Goal: Task Accomplishment & Management: Complete application form

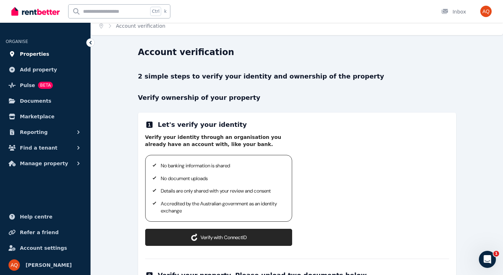
click at [33, 56] on span "Properties" at bounding box center [34, 54] width 29 height 9
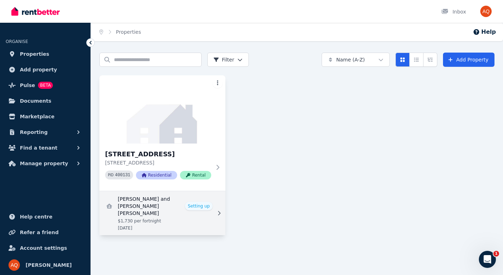
click at [204, 218] on link "View details for Hannah Sykes and Naeve O'Loughlin" at bounding box center [162, 213] width 126 height 44
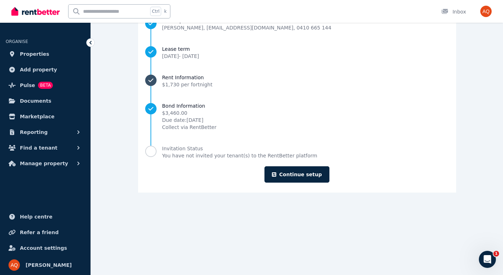
scroll to position [128, 0]
click at [301, 173] on link "Continue setup" at bounding box center [297, 174] width 65 height 16
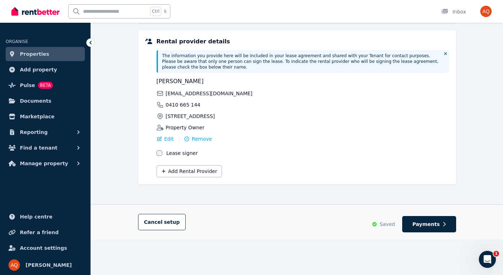
scroll to position [179, 0]
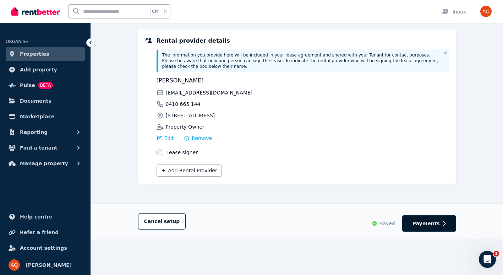
click at [433, 220] on span "Payments" at bounding box center [426, 223] width 27 height 7
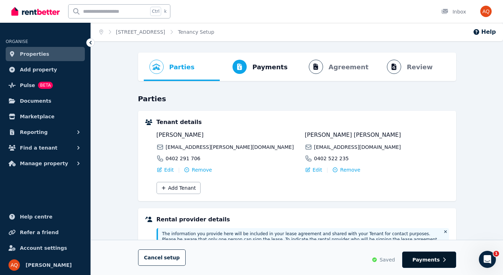
select select "**********"
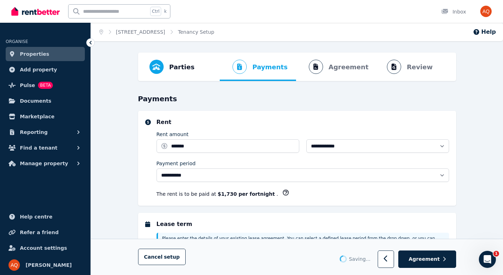
select select "**********"
click at [425, 258] on span "Agreement" at bounding box center [424, 259] width 31 height 7
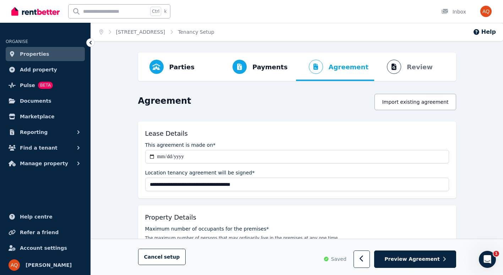
click at [425, 258] on span "Preview Agreement" at bounding box center [412, 259] width 55 height 7
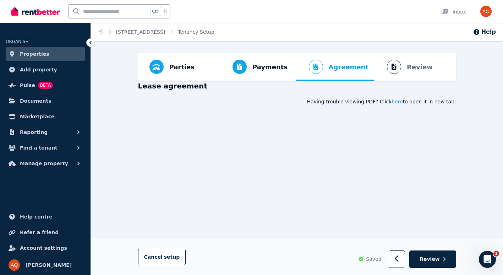
click at [428, 261] on span "Review" at bounding box center [430, 259] width 20 height 7
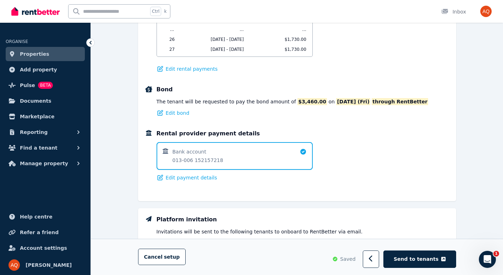
scroll to position [489, 0]
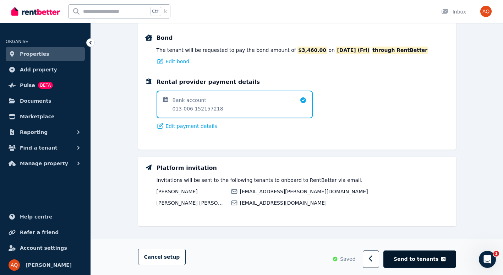
click at [420, 258] on span "Send to tenants" at bounding box center [416, 259] width 45 height 7
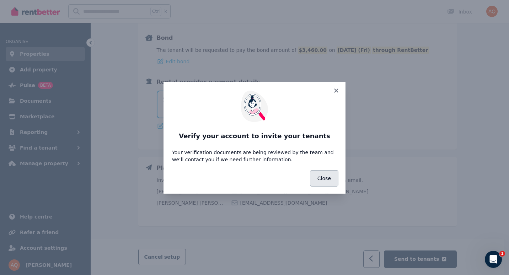
click at [329, 179] on button "Close" at bounding box center [324, 178] width 28 height 16
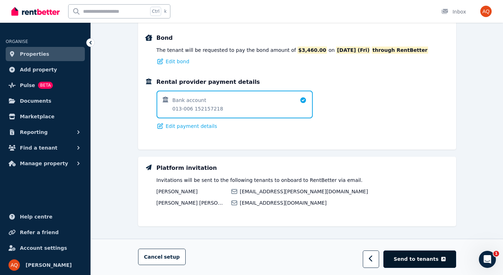
click at [419, 259] on span "Send to tenants" at bounding box center [416, 259] width 45 height 7
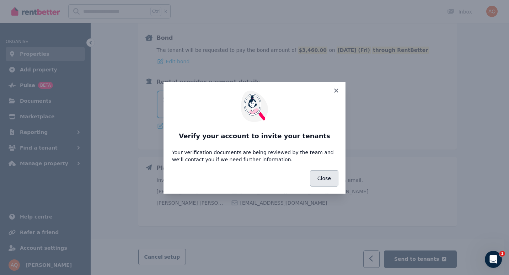
click at [326, 181] on button "Close" at bounding box center [324, 178] width 28 height 16
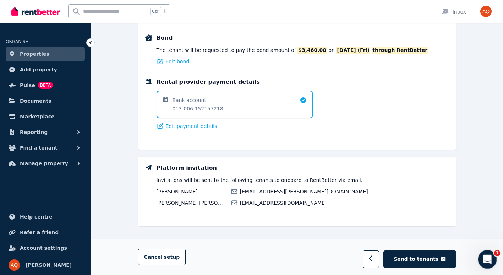
click at [489, 261] on icon "Open Intercom Messenger" at bounding box center [487, 259] width 12 height 12
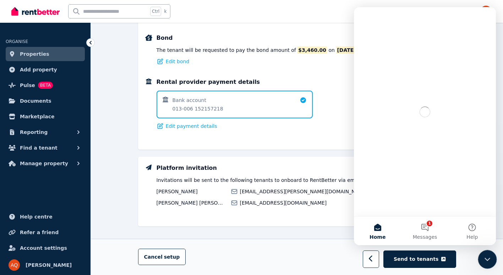
scroll to position [0, 0]
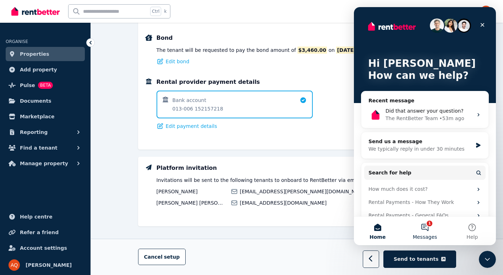
click at [424, 228] on button "1 Messages" at bounding box center [424, 231] width 47 height 28
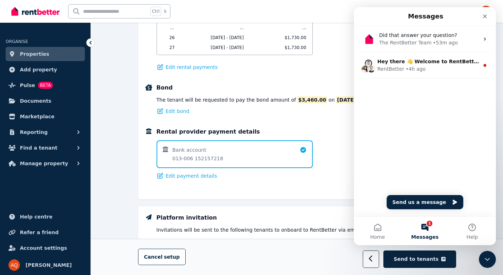
scroll to position [439, 0]
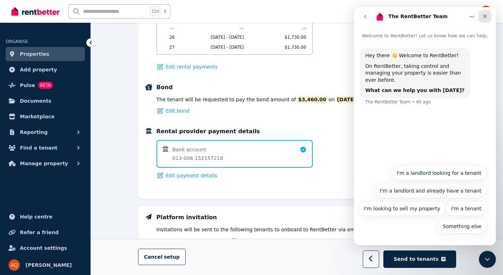
click at [488, 18] on icon "Close" at bounding box center [485, 16] width 6 height 6
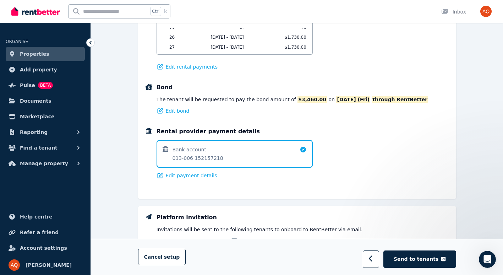
scroll to position [0, 0]
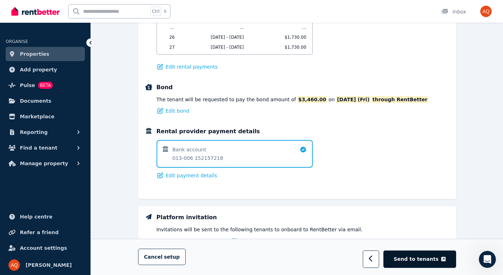
click at [427, 256] on span "Send to tenants" at bounding box center [416, 259] width 45 height 7
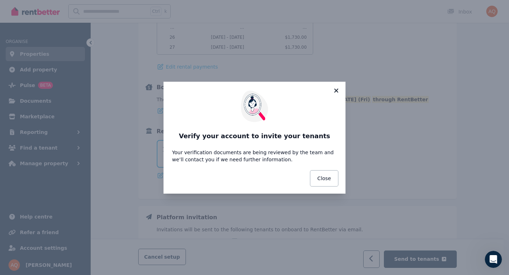
click at [337, 92] on icon at bounding box center [336, 90] width 4 height 4
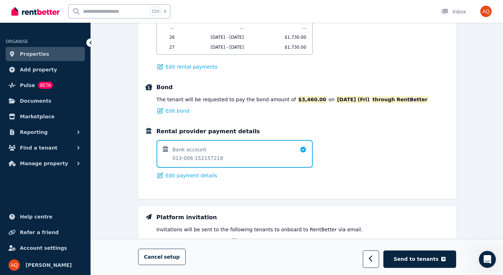
click at [31, 53] on span "Properties" at bounding box center [34, 54] width 29 height 9
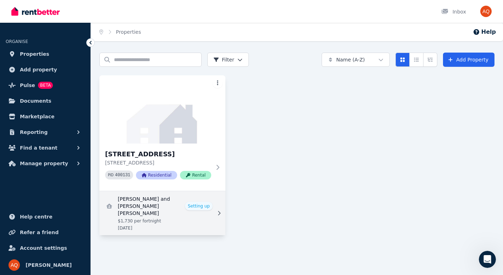
click at [195, 222] on link "View details for Hannah Sykes and Naeve O'Loughlin" at bounding box center [162, 213] width 126 height 44
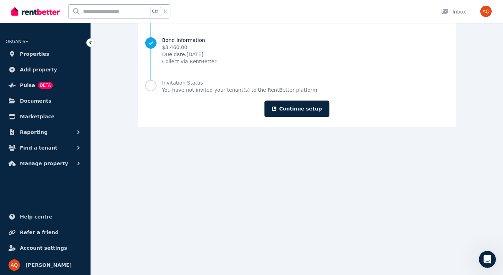
scroll to position [193, 0]
click at [301, 111] on link "Continue setup" at bounding box center [297, 108] width 65 height 16
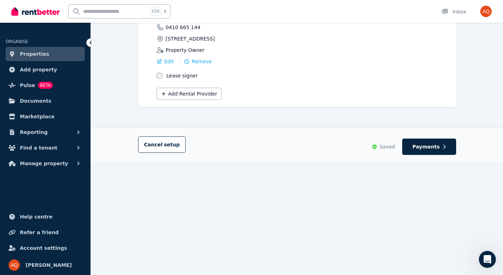
scroll to position [256, 0]
click at [434, 142] on span "Payments" at bounding box center [426, 145] width 27 height 7
select select "**********"
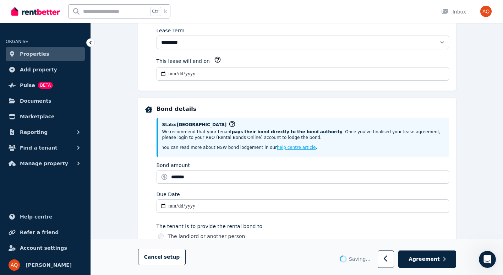
scroll to position [0, 0]
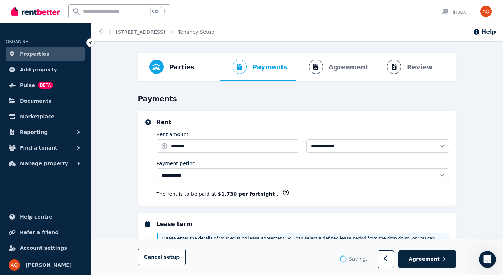
select select "**********"
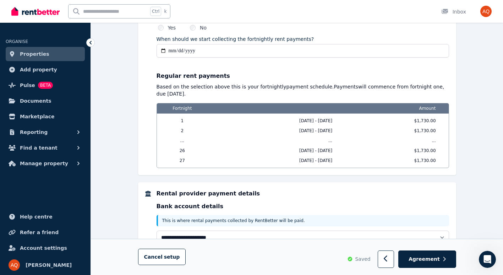
scroll to position [600, 0]
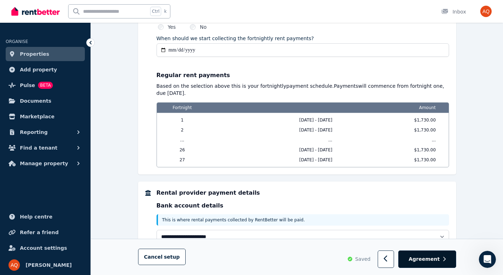
click at [433, 259] on span "Agreement" at bounding box center [424, 259] width 31 height 7
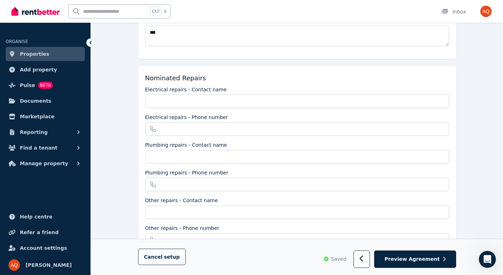
scroll to position [0, 0]
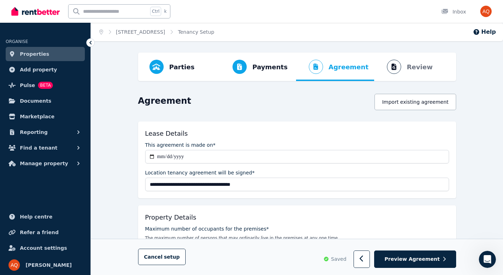
click at [433, 259] on span "Preview Agreement" at bounding box center [412, 259] width 55 height 7
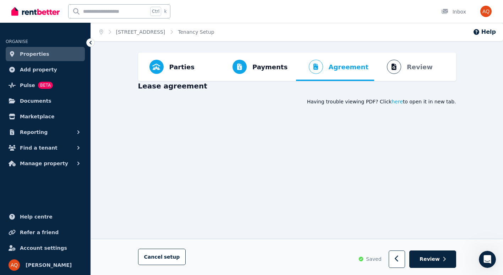
click at [433, 259] on span "Review" at bounding box center [430, 259] width 20 height 7
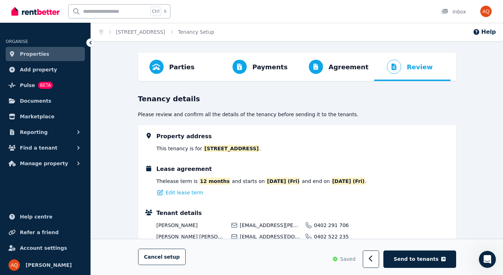
click at [433, 259] on span "Send to tenants" at bounding box center [416, 259] width 45 height 7
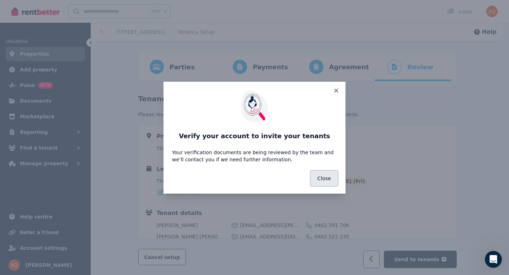
click at [325, 175] on button "Close" at bounding box center [324, 178] width 28 height 16
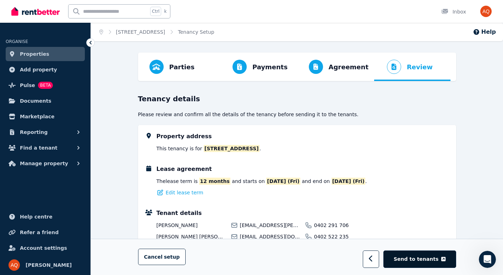
click at [414, 260] on span "Send to tenants" at bounding box center [416, 259] width 45 height 7
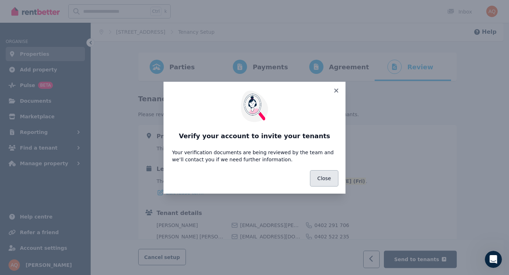
click at [332, 179] on button "Close" at bounding box center [324, 178] width 28 height 16
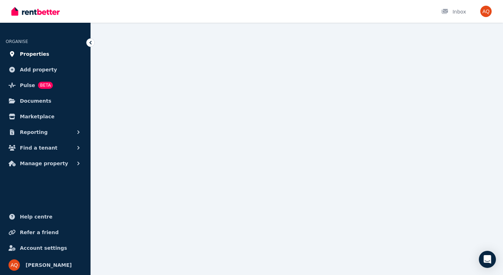
click at [36, 52] on span "Properties" at bounding box center [34, 54] width 29 height 9
click at [31, 102] on span "Documents" at bounding box center [36, 101] width 32 height 9
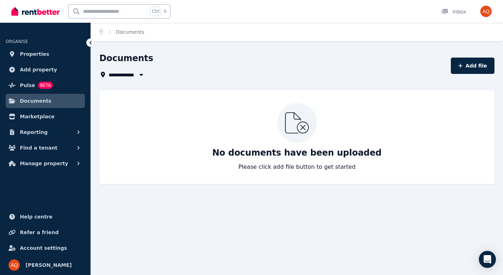
scroll to position [36, 0]
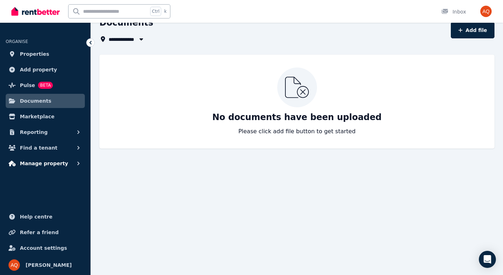
click at [42, 166] on span "Manage property" at bounding box center [44, 163] width 48 height 9
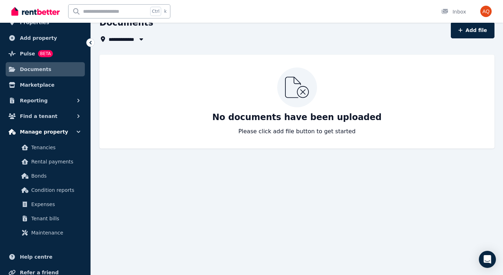
scroll to position [71, 0]
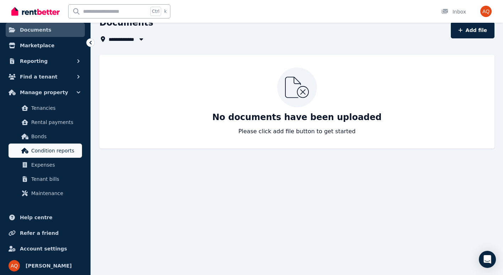
click at [65, 153] on span "Condition reports" at bounding box center [55, 150] width 48 height 9
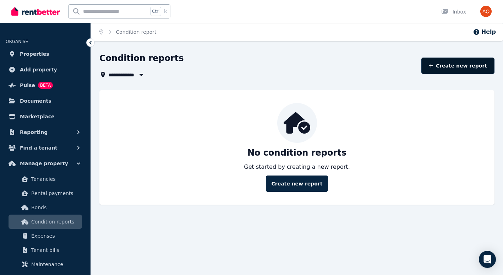
click at [447, 65] on link "Create new report" at bounding box center [458, 66] width 73 height 16
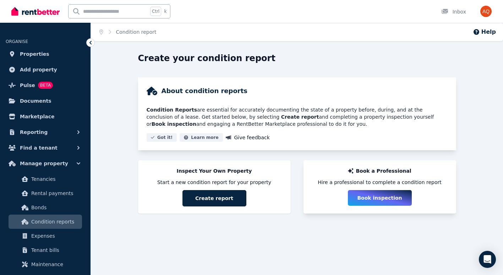
click at [380, 196] on button "Book inspection" at bounding box center [380, 198] width 64 height 16
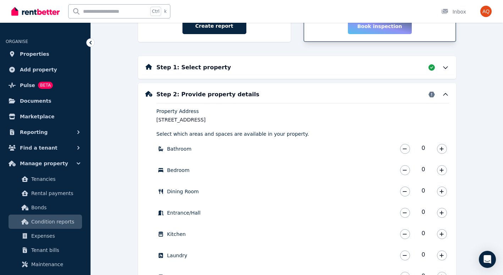
scroll to position [213, 0]
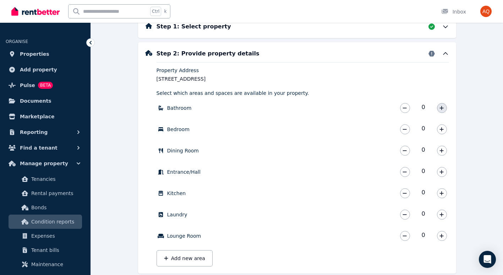
click at [445, 108] on button "button" at bounding box center [442, 108] width 10 height 10
click at [442, 129] on icon "button" at bounding box center [442, 129] width 4 height 5
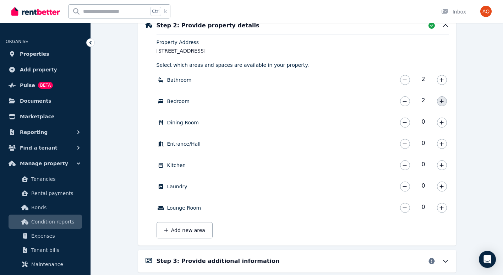
scroll to position [249, 0]
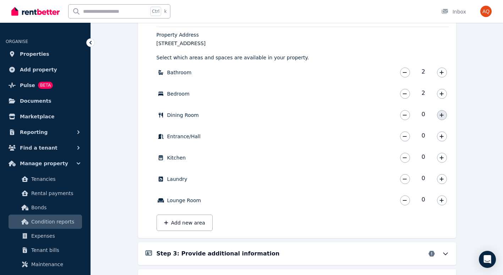
click at [440, 117] on icon "button" at bounding box center [442, 115] width 4 height 5
click at [441, 138] on icon "button" at bounding box center [442, 136] width 4 height 5
click at [443, 157] on icon "button" at bounding box center [442, 157] width 4 height 5
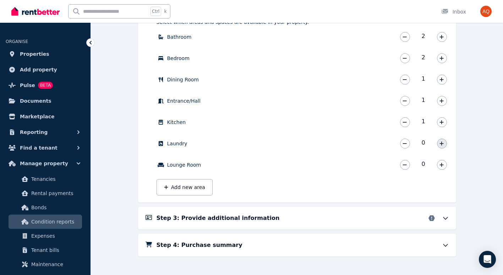
click at [439, 145] on button "button" at bounding box center [442, 144] width 10 height 10
click at [441, 166] on icon "button" at bounding box center [442, 164] width 4 height 5
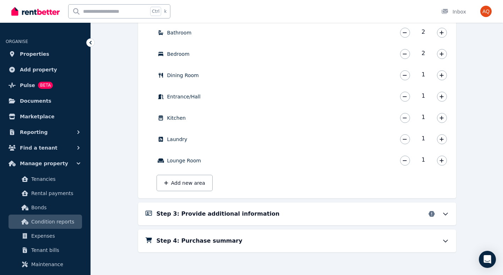
scroll to position [291, 0]
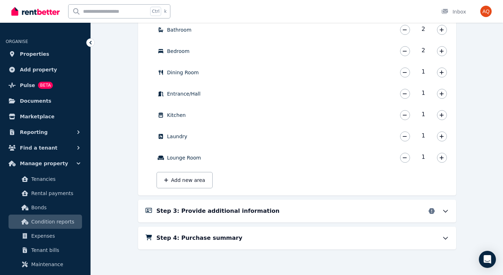
click at [447, 210] on icon at bounding box center [445, 210] width 7 height 7
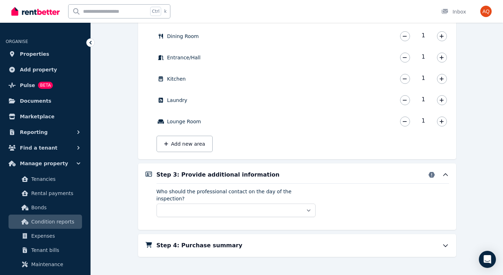
scroll to position [328, 0]
click at [275, 203] on select "** ****** *****" at bounding box center [236, 209] width 159 height 13
select select "******"
click at [157, 203] on select "** ****** *****" at bounding box center [236, 209] width 159 height 13
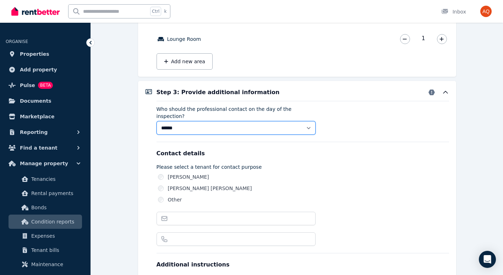
scroll to position [470, 0]
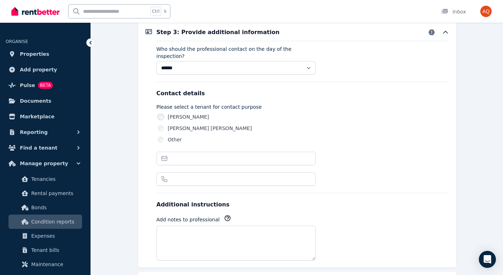
type input "**********"
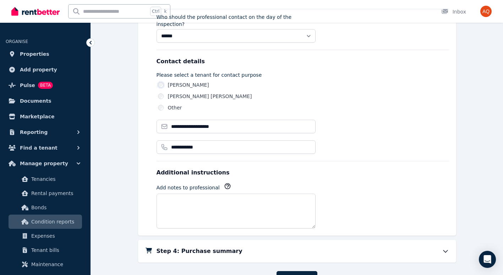
scroll to position [532, 0]
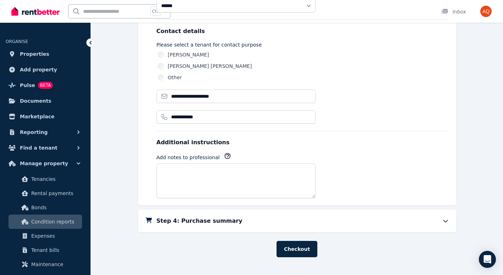
click at [447, 217] on icon at bounding box center [445, 220] width 7 height 7
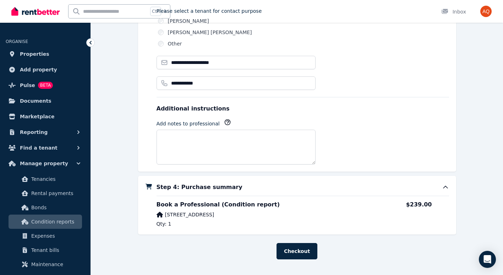
scroll to position [568, 0]
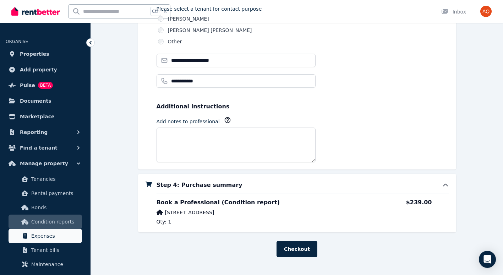
click at [39, 234] on span "Expenses" at bounding box center [55, 236] width 48 height 9
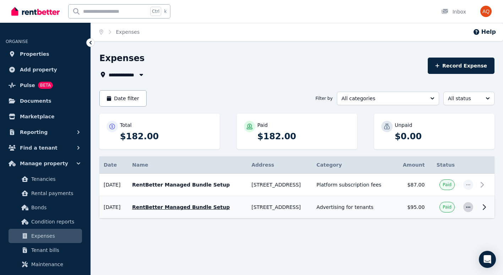
click at [468, 206] on icon "button" at bounding box center [469, 207] width 6 height 5
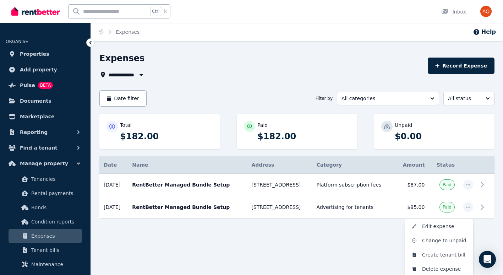
click at [355, 223] on div "Date Name Address Category Amount Status 05/09/2025 05/09/2025 RentBetter Manag…" at bounding box center [296, 193] width 395 height 75
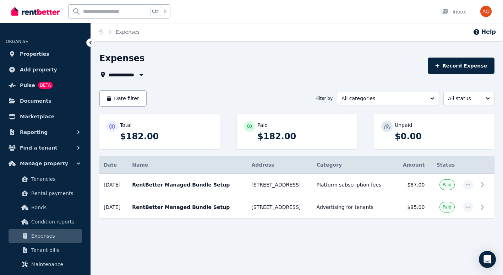
drag, startPoint x: 95, startPoint y: 53, endPoint x: 100, endPoint y: 45, distance: 9.7
click at [100, 45] on div "**********" at bounding box center [251, 137] width 503 height 275
click at [45, 197] on span "Rental payments" at bounding box center [55, 193] width 48 height 9
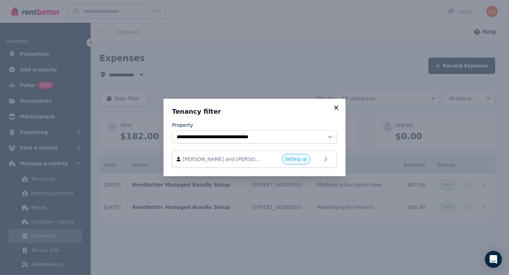
click at [336, 107] on icon at bounding box center [335, 107] width 7 height 6
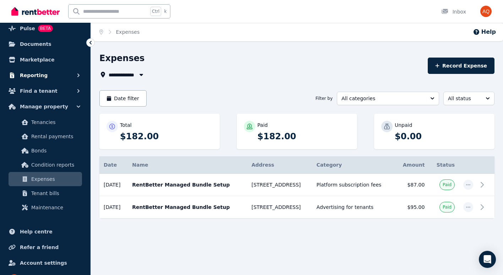
scroll to position [72, 0]
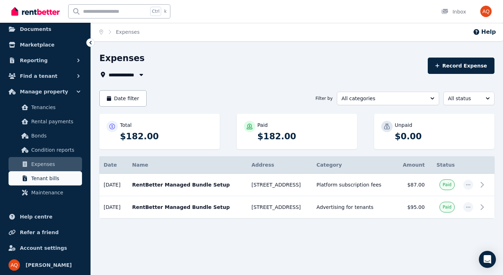
click at [40, 176] on span "Tenant bills" at bounding box center [55, 178] width 48 height 9
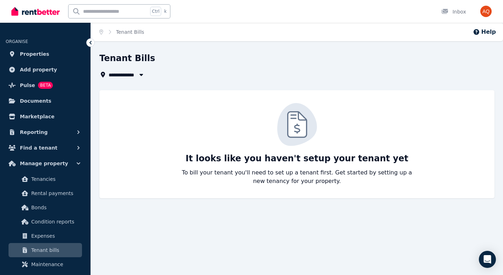
click at [40, 250] on span "Tenant bills" at bounding box center [55, 250] width 48 height 9
click at [32, 53] on span "Properties" at bounding box center [34, 54] width 29 height 9
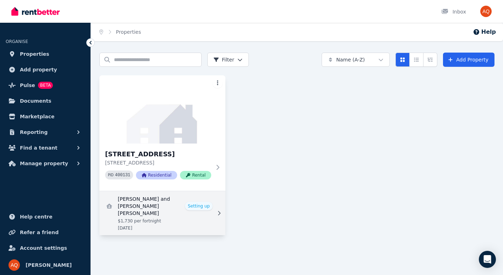
click at [191, 221] on link "View details for Hannah Sykes and Naeve O'Loughlin" at bounding box center [162, 213] width 126 height 44
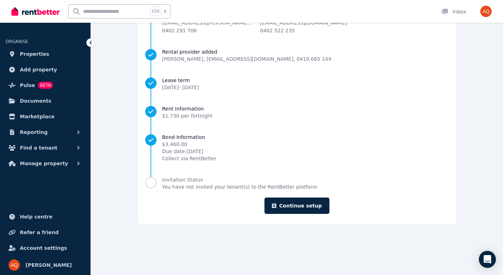
scroll to position [178, 0]
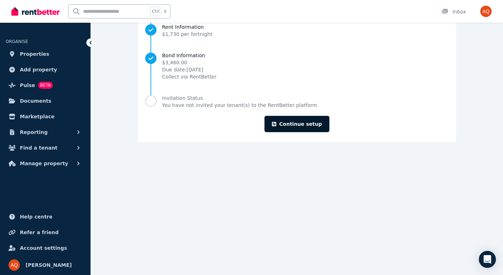
click at [304, 121] on link "Continue setup" at bounding box center [297, 124] width 65 height 16
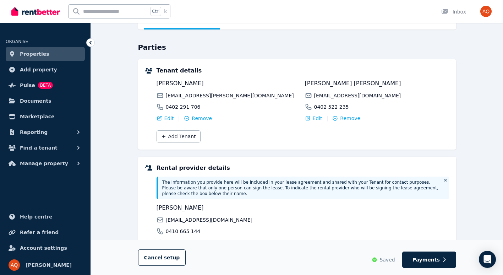
scroll to position [107, 0]
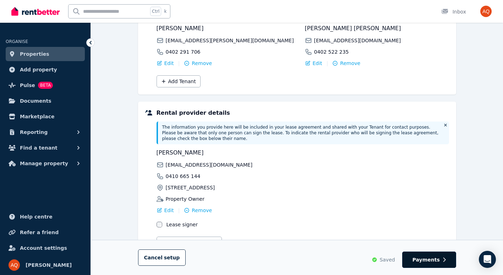
click at [428, 263] on span "Payments" at bounding box center [426, 259] width 27 height 7
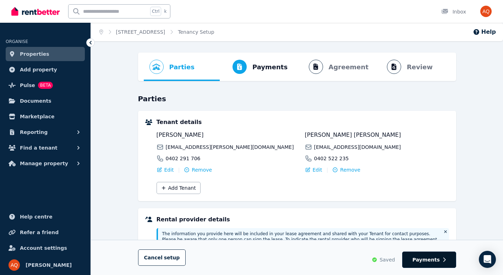
select select "**********"
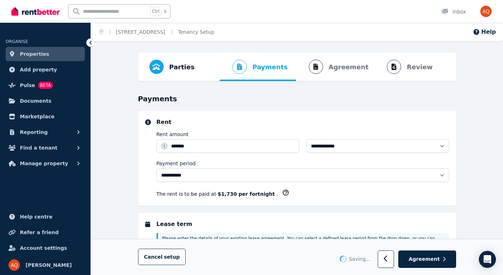
select select "**********"
click at [424, 258] on span "Agreement" at bounding box center [424, 259] width 31 height 7
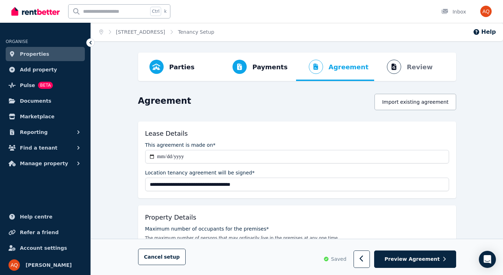
click at [424, 258] on span "Preview Agreement" at bounding box center [412, 259] width 55 height 7
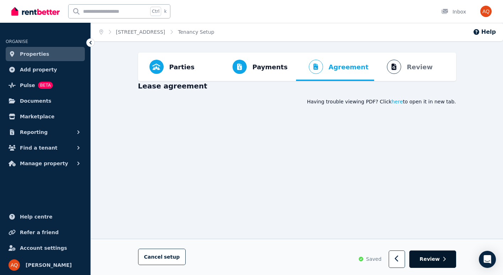
click at [431, 258] on span "Review" at bounding box center [430, 259] width 20 height 7
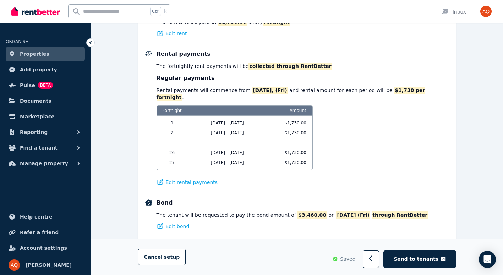
scroll to position [391, 0]
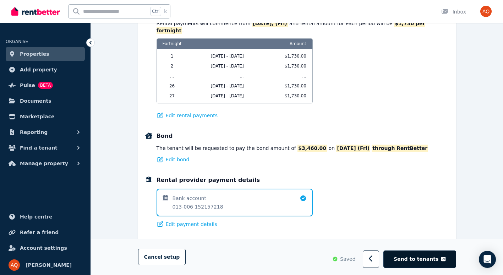
click at [425, 260] on span "Send to tenants" at bounding box center [416, 259] width 45 height 7
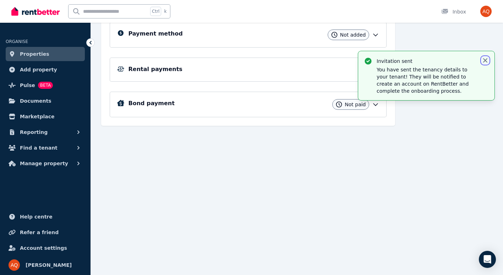
click at [486, 61] on icon "button" at bounding box center [485, 60] width 4 height 4
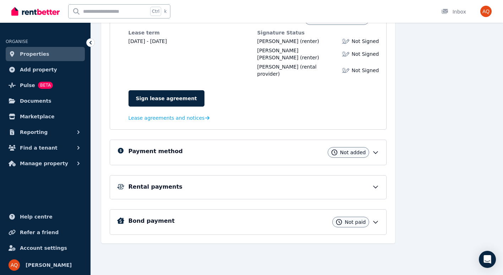
scroll to position [133, 0]
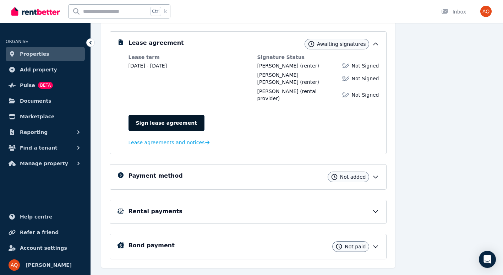
click at [158, 115] on link "Sign lease agreement" at bounding box center [167, 123] width 76 height 16
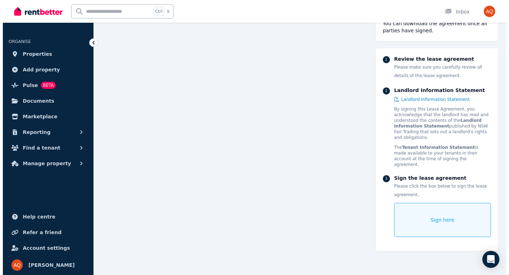
scroll to position [178, 0]
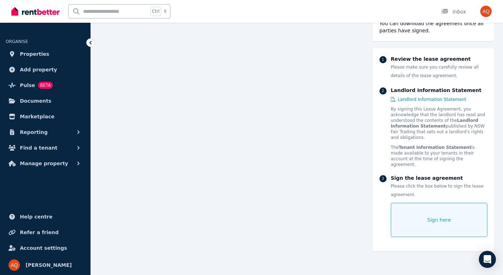
click at [438, 216] on span "Sign here" at bounding box center [440, 219] width 24 height 7
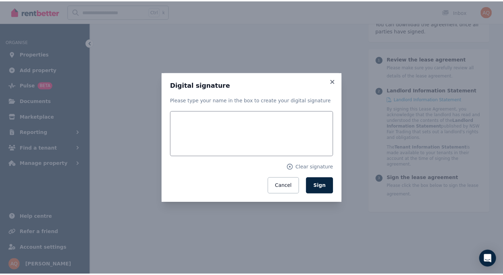
scroll to position [179, 0]
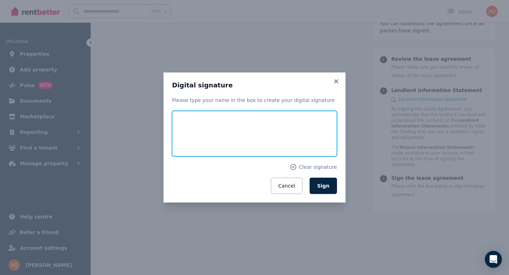
click at [274, 128] on input "text" at bounding box center [254, 133] width 165 height 45
type input "**********"
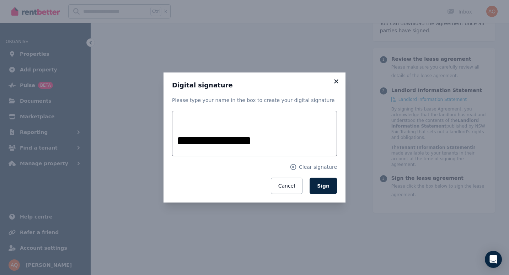
click at [337, 82] on icon at bounding box center [336, 81] width 4 height 4
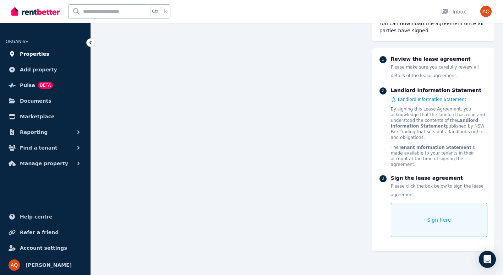
click at [38, 55] on span "Properties" at bounding box center [34, 54] width 29 height 9
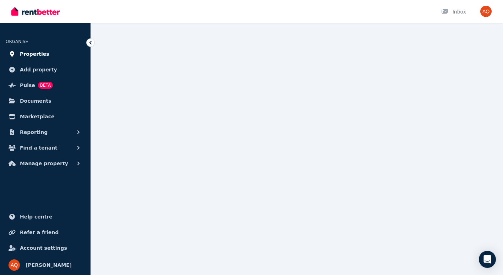
click at [39, 55] on span "Properties" at bounding box center [34, 54] width 29 height 9
click at [30, 51] on span "Properties" at bounding box center [34, 54] width 29 height 9
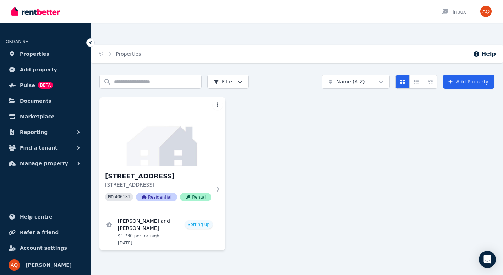
scroll to position [275, 0]
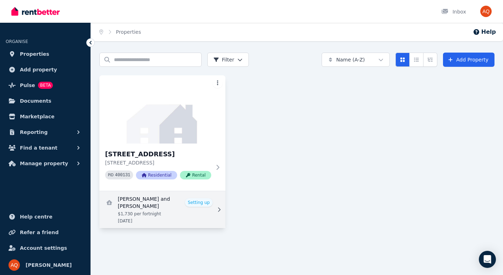
click at [158, 217] on link "View details for Hannah Sykes and Maeve O'Loughlin" at bounding box center [162, 209] width 126 height 37
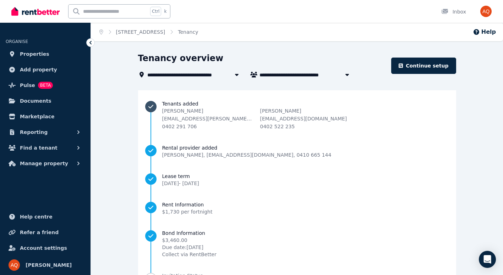
click at [291, 109] on p "[PERSON_NAME]" at bounding box center [305, 110] width 91 height 7
click at [346, 72] on icon "button" at bounding box center [347, 75] width 7 height 6
type input "**********"
click at [303, 121] on p "[EMAIL_ADDRESS][DOMAIN_NAME]" at bounding box center [305, 118] width 91 height 7
click at [428, 64] on link "Continue setup" at bounding box center [423, 66] width 65 height 16
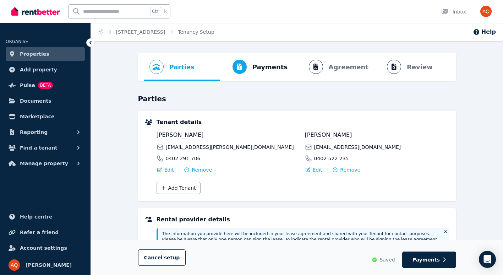
click at [318, 169] on span "Edit" at bounding box center [318, 169] width 10 height 7
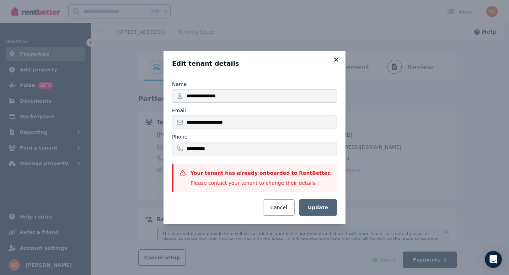
click at [336, 60] on icon at bounding box center [336, 60] width 4 height 4
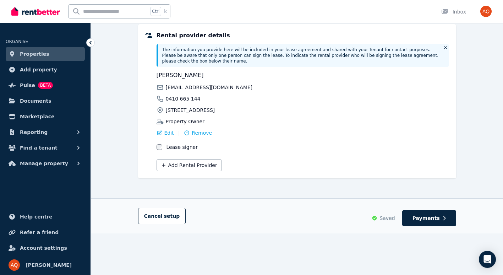
scroll to position [186, 0]
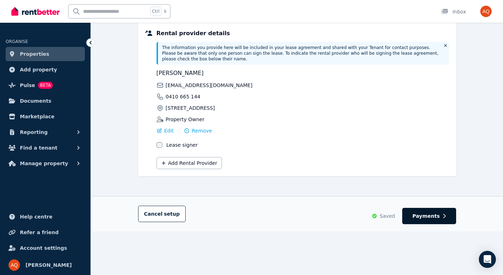
click at [439, 212] on span "Payments" at bounding box center [426, 215] width 27 height 7
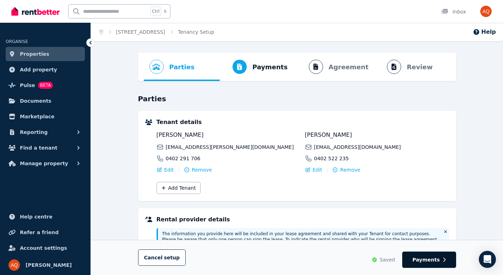
select select "**********"
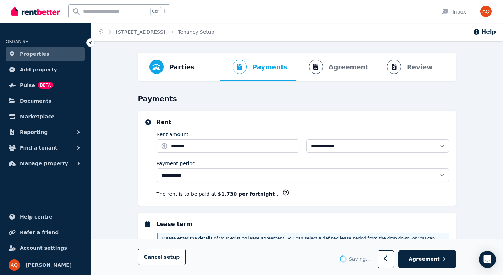
select select "**********"
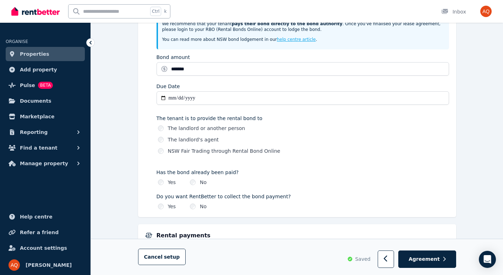
scroll to position [366, 0]
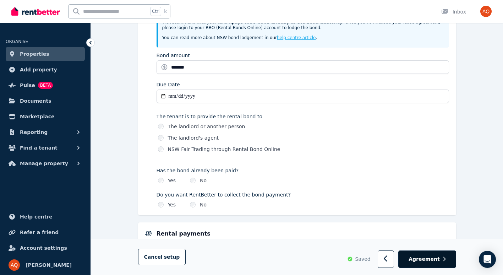
click at [433, 260] on span "Agreement" at bounding box center [424, 259] width 31 height 7
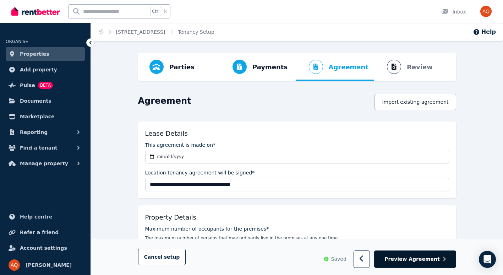
drag, startPoint x: 433, startPoint y: 260, endPoint x: 429, endPoint y: 263, distance: 5.1
click at [429, 263] on span "Preview Agreement" at bounding box center [412, 259] width 55 height 7
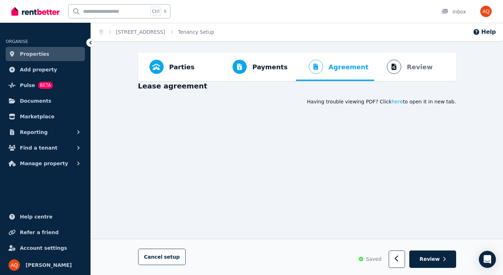
click at [429, 263] on span "Review" at bounding box center [430, 259] width 20 height 7
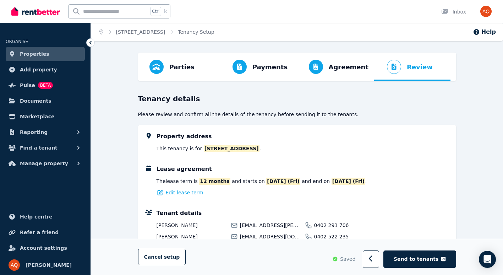
click at [429, 263] on span "Send to tenants" at bounding box center [416, 259] width 45 height 7
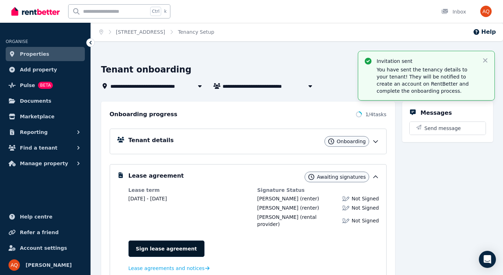
click at [162, 243] on link "Sign lease agreement" at bounding box center [167, 248] width 76 height 16
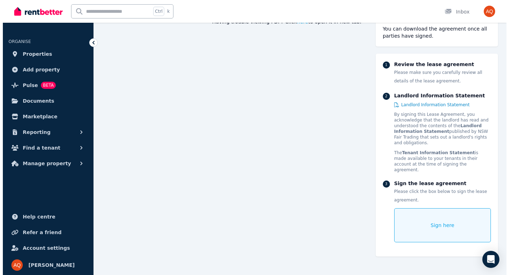
scroll to position [56, 0]
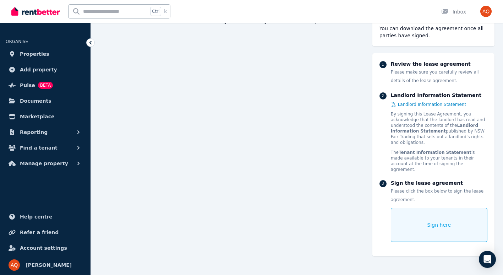
click at [417, 211] on div "Sign here" at bounding box center [439, 225] width 97 height 34
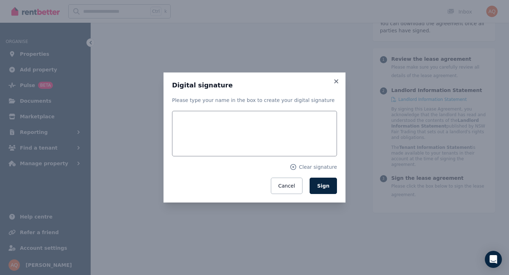
scroll to position [85, 0]
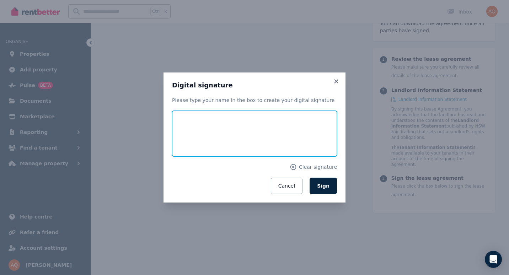
click at [220, 132] on input "text" at bounding box center [254, 133] width 165 height 45
click at [246, 135] on input "**********" at bounding box center [254, 133] width 165 height 45
type input "**********"
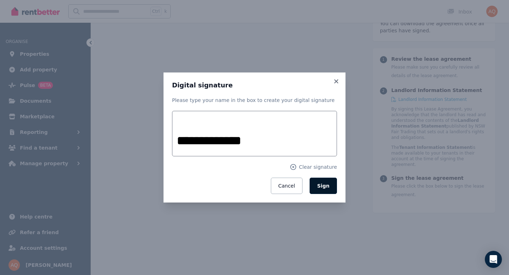
click at [320, 185] on span "Sign" at bounding box center [323, 186] width 12 height 6
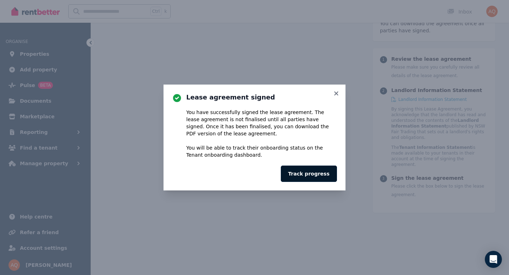
click at [313, 177] on button "Track progress" at bounding box center [309, 174] width 56 height 16
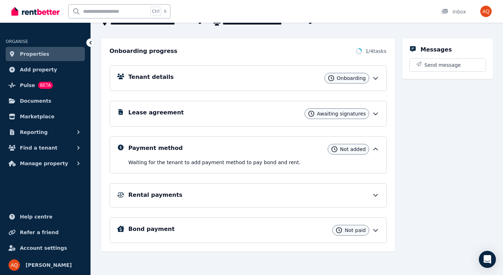
scroll to position [64, 0]
click at [377, 114] on icon at bounding box center [375, 113] width 7 height 7
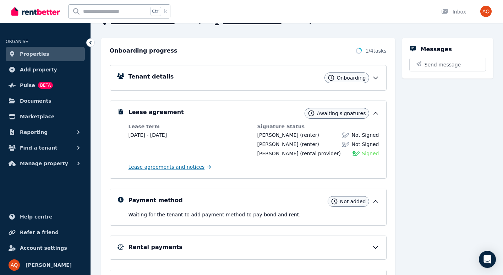
click at [182, 167] on span "Lease agreements and notices" at bounding box center [167, 166] width 76 height 7
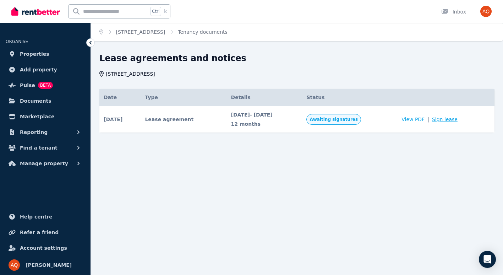
click at [445, 121] on link "Sign lease" at bounding box center [445, 119] width 26 height 7
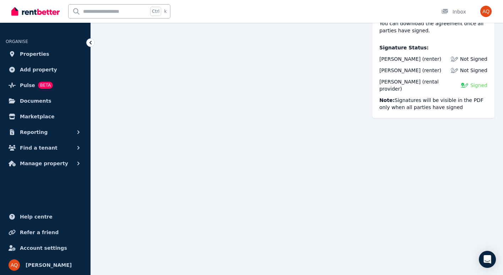
scroll to position [79, 0]
click at [28, 102] on span "Documents" at bounding box center [36, 101] width 32 height 9
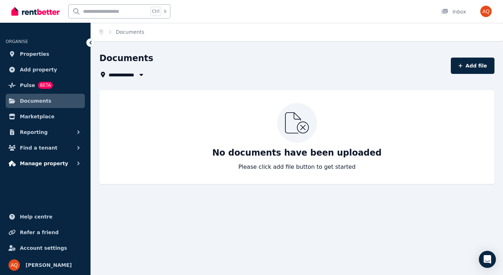
click at [50, 165] on span "Manage property" at bounding box center [44, 163] width 48 height 9
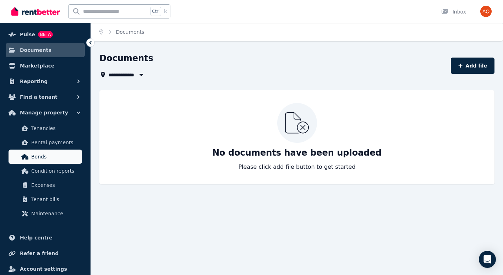
scroll to position [51, 0]
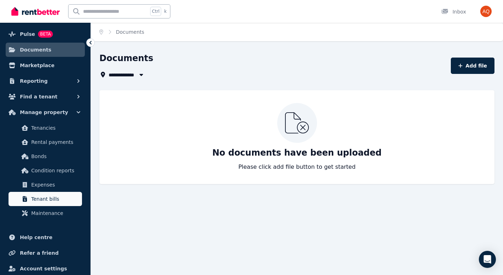
click at [43, 199] on span "Tenant bills" at bounding box center [55, 199] width 48 height 9
